Goal: Check status

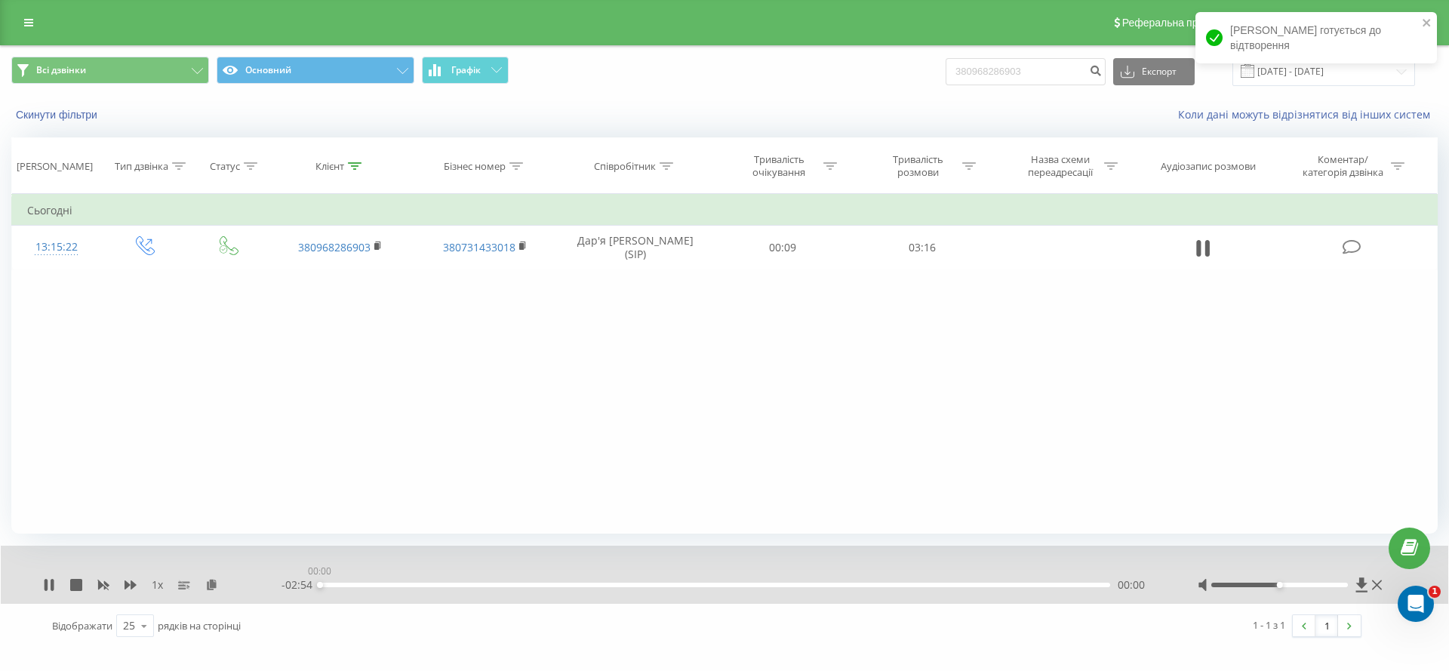
click at [355, 583] on div "00:00" at bounding box center [715, 585] width 790 height 5
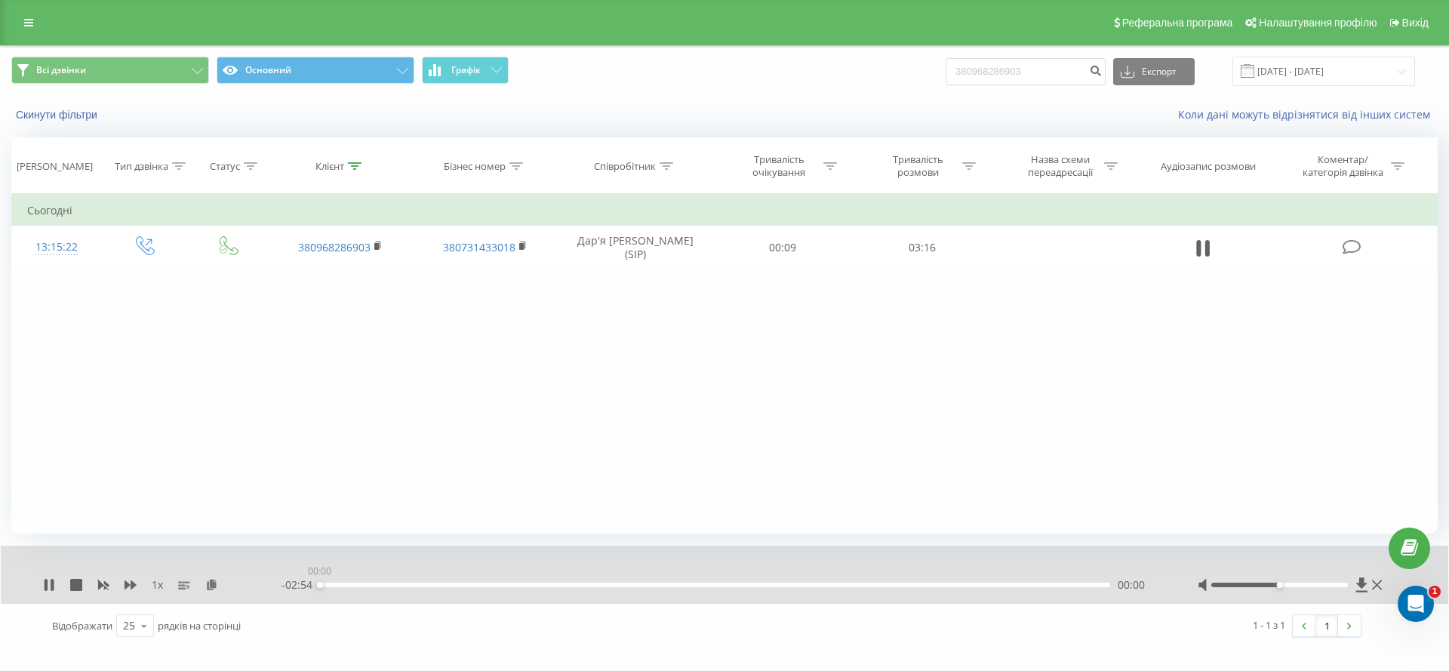
click at [418, 586] on div "00:00" at bounding box center [715, 585] width 790 height 5
click at [460, 583] on div "00:00" at bounding box center [715, 585] width 790 height 5
click at [527, 583] on div "00:45" at bounding box center [715, 585] width 790 height 5
click at [587, 585] on div "00:59" at bounding box center [715, 585] width 790 height 5
click at [656, 584] on div "01:02" at bounding box center [715, 585] width 790 height 5
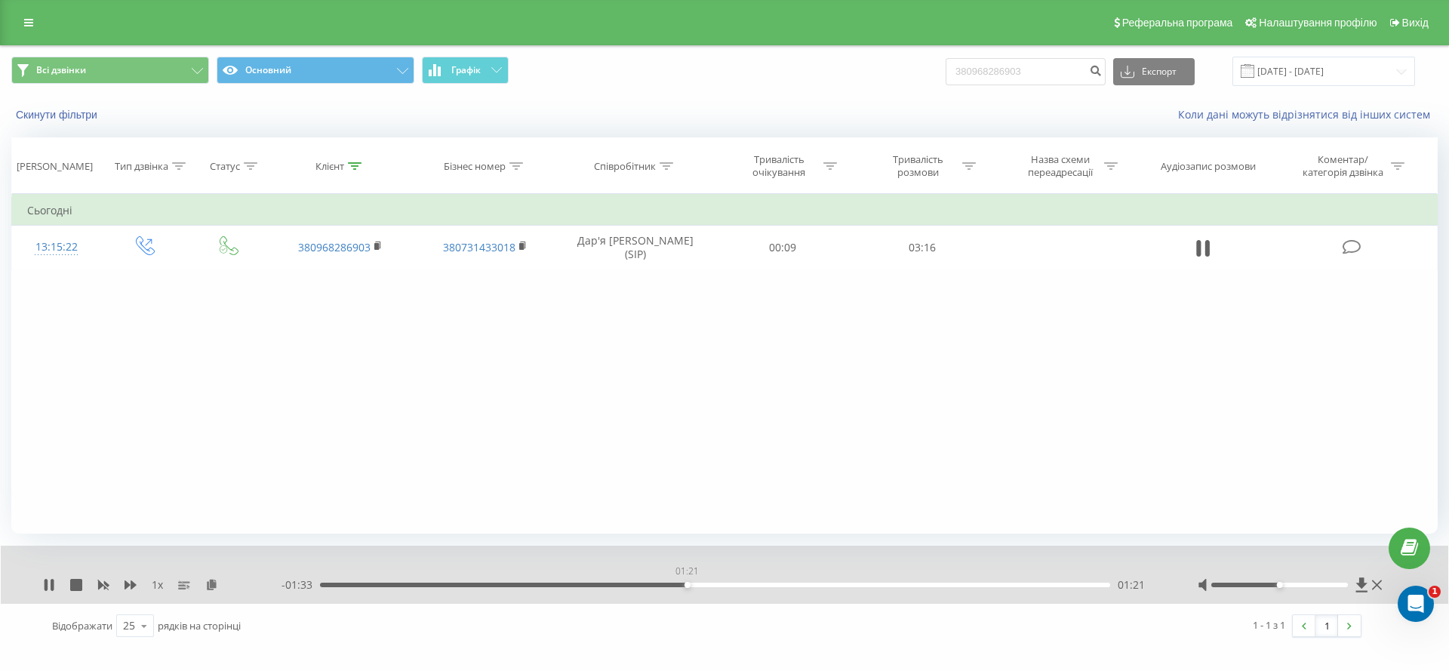
click at [687, 584] on div "01:21" at bounding box center [715, 585] width 790 height 5
click at [724, 583] on div "01:29" at bounding box center [715, 585] width 790 height 5
click at [43, 584] on icon at bounding box center [49, 585] width 12 height 12
